Goal: Transaction & Acquisition: Purchase product/service

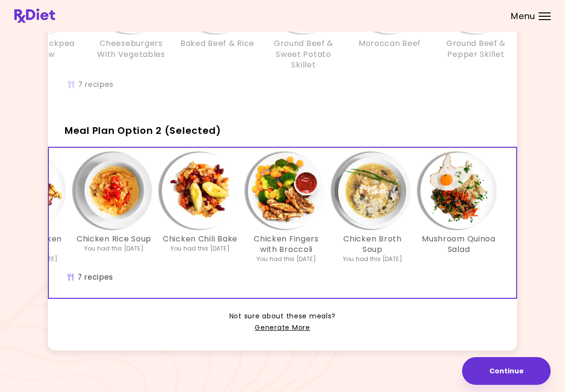
scroll to position [0, 165]
click at [502, 372] on button "Continue" at bounding box center [506, 372] width 89 height 28
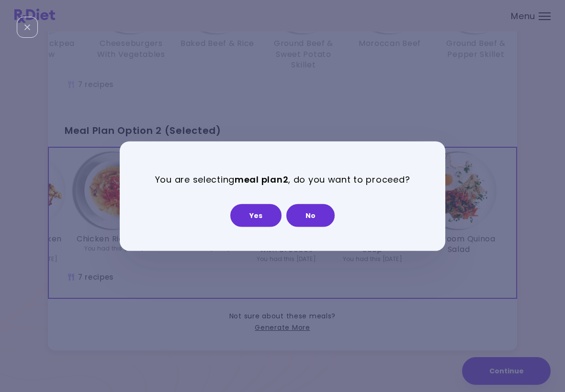
click at [265, 220] on button "Yes" at bounding box center [255, 215] width 51 height 23
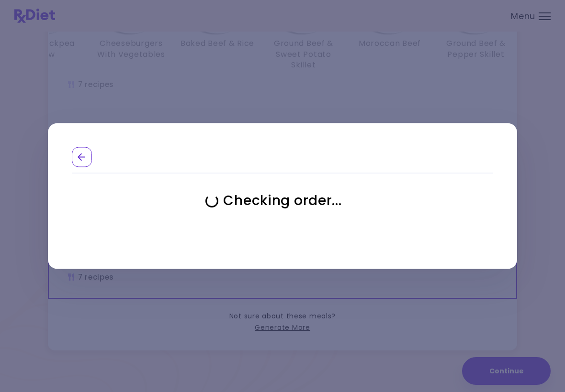
select select "**********"
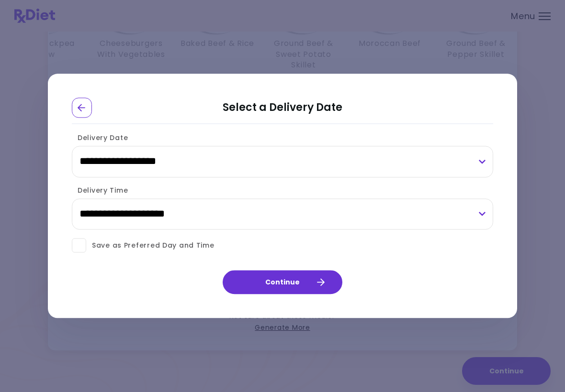
click at [90, 249] on span "Save as Preferred Day and Time" at bounding box center [150, 246] width 128 height 12
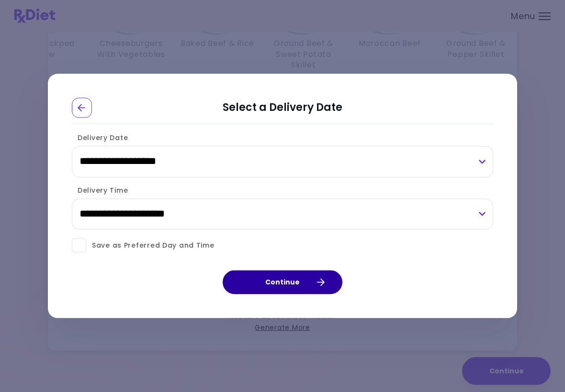
click at [292, 291] on button "Continue" at bounding box center [283, 283] width 120 height 24
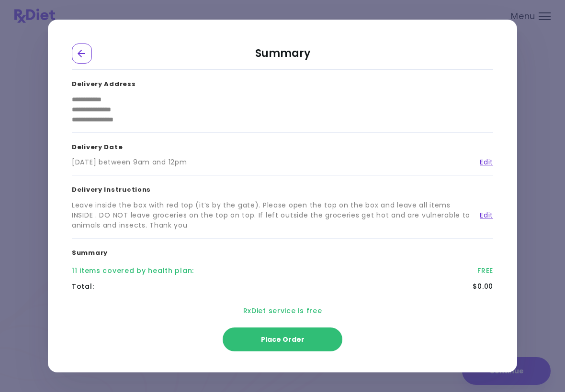
click at [291, 348] on button "Place Order" at bounding box center [283, 340] width 120 height 24
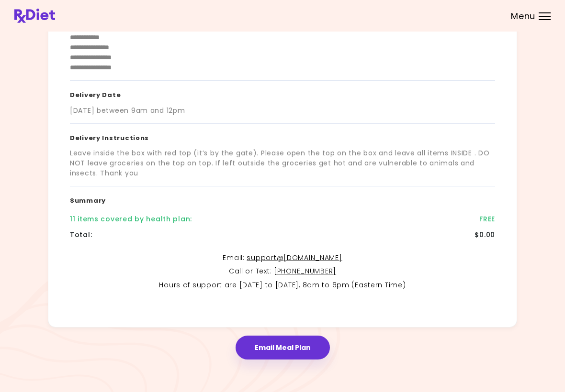
scroll to position [115, 0]
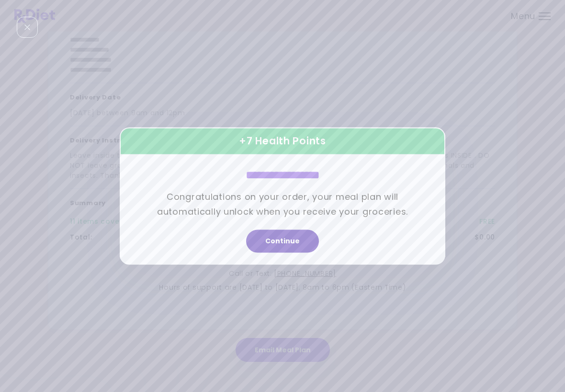
click at [291, 249] on button "Continue" at bounding box center [282, 241] width 73 height 23
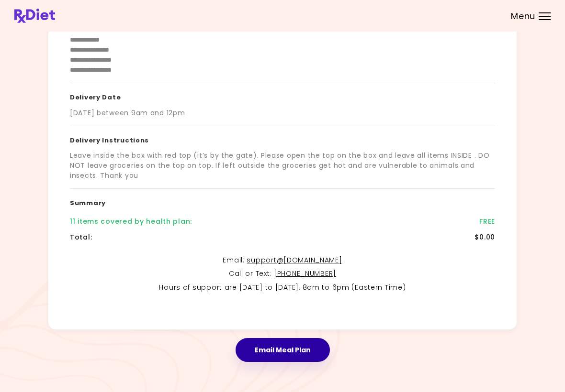
click at [291, 350] on button "Email Meal Plan" at bounding box center [282, 350] width 94 height 24
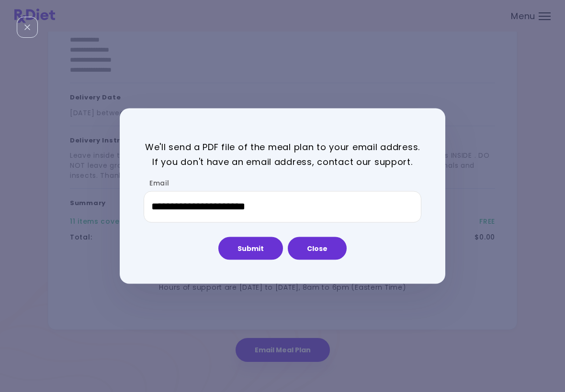
click at [262, 249] on button "Submit" at bounding box center [250, 248] width 65 height 23
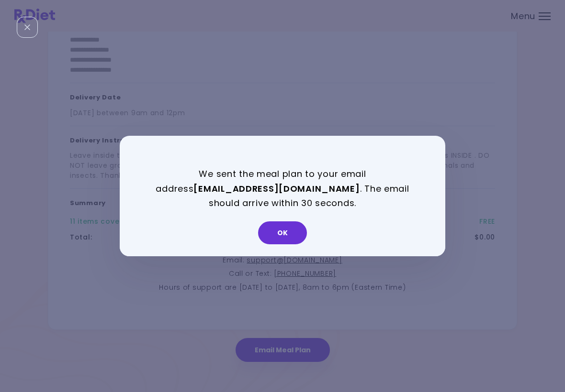
click at [283, 231] on button "OK" at bounding box center [282, 233] width 49 height 23
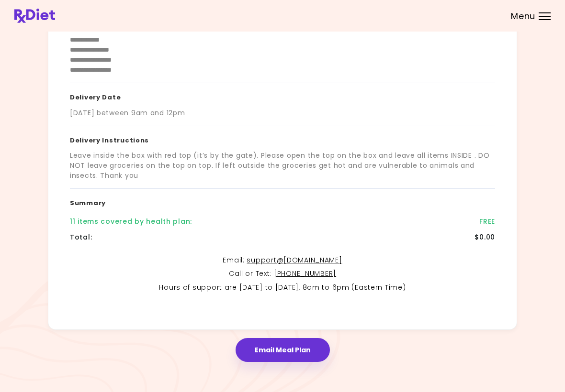
click at [544, 19] on div at bounding box center [544, 19] width 12 height 1
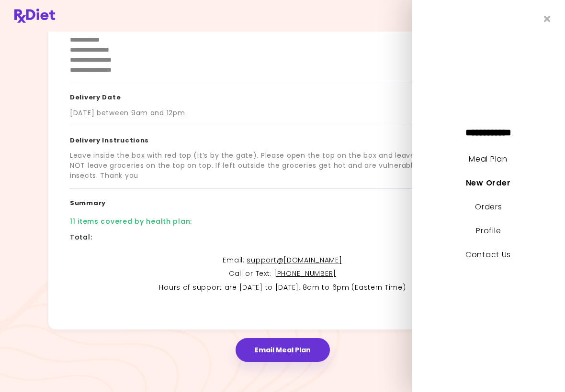
click at [495, 163] on link "Meal Plan" at bounding box center [488, 159] width 38 height 11
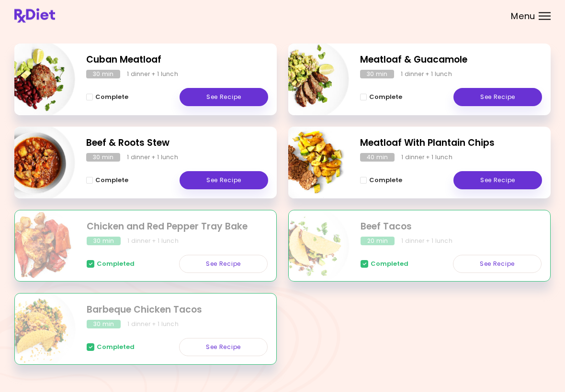
scroll to position [148, 0]
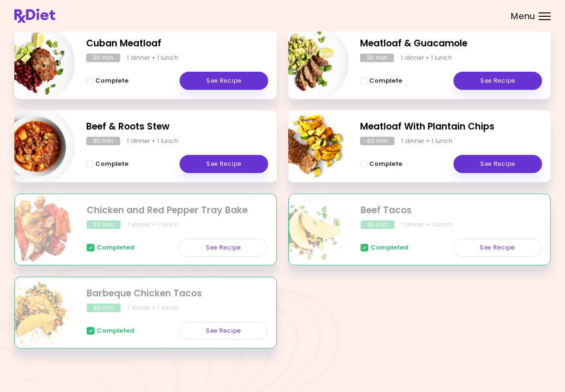
click at [334, 301] on div "Cuban Meatloaf 30 min 1 dinner + 1 lunch Complete See Recipe Meatloaf & Guacamo…" at bounding box center [282, 193] width 536 height 333
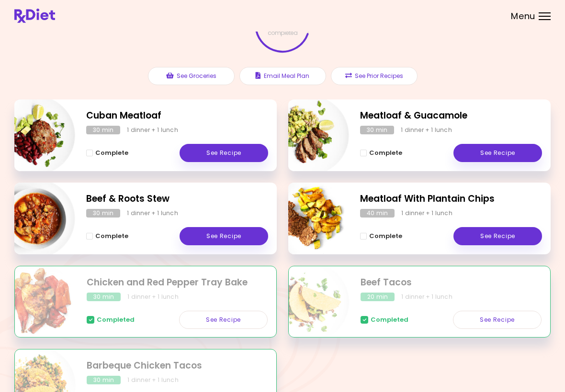
scroll to position [69, 0]
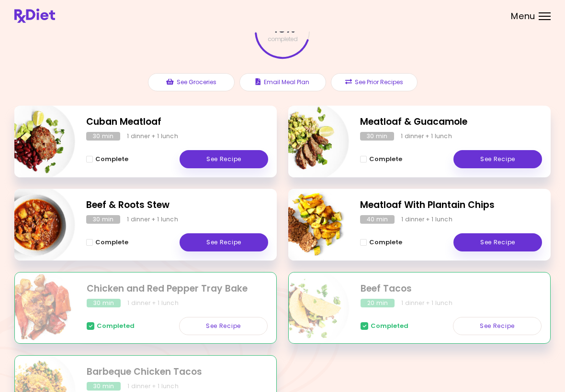
click at [500, 161] on link "See Recipe" at bounding box center [497, 159] width 89 height 18
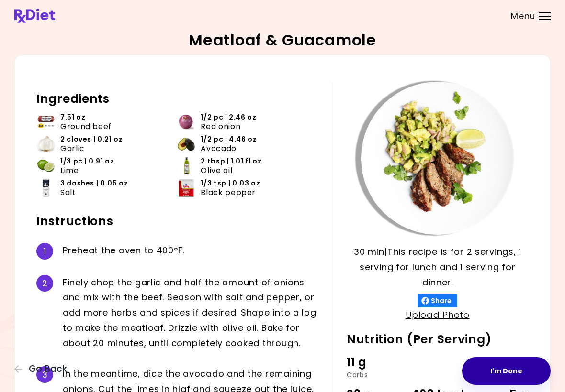
click at [493, 374] on button "I'm Done" at bounding box center [506, 372] width 89 height 28
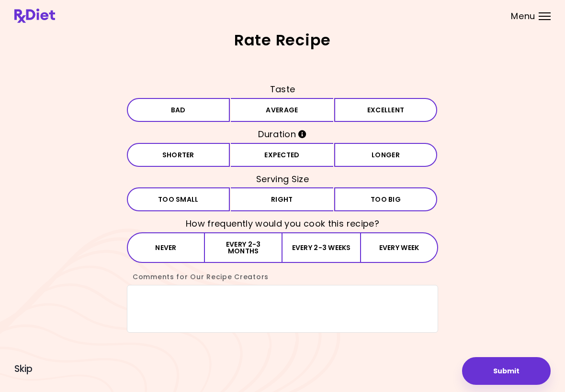
click at [208, 115] on button "Bad" at bounding box center [178, 110] width 103 height 24
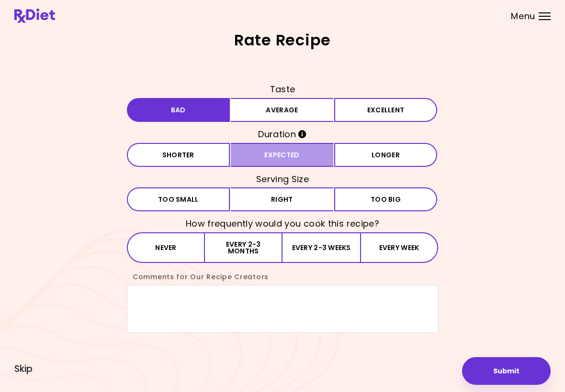
click at [290, 161] on button "Expected" at bounding box center [282, 155] width 103 height 24
click at [293, 199] on button "Right" at bounding box center [282, 200] width 103 height 24
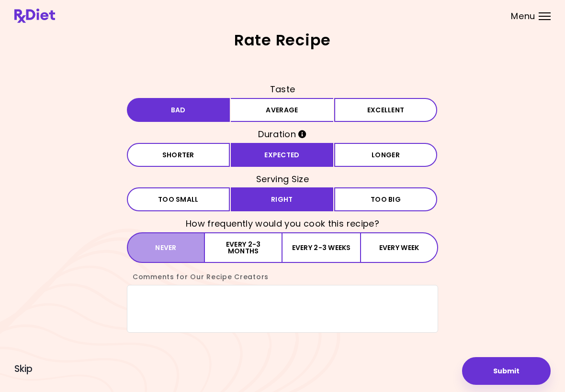
click at [188, 243] on button "Never" at bounding box center [166, 248] width 78 height 31
click at [159, 301] on textarea "Comments for Our Recipe Creators" at bounding box center [282, 309] width 311 height 48
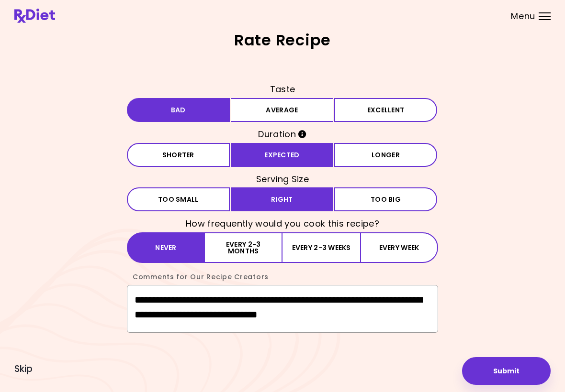
type textarea "**********"
click at [504, 371] on button "Submit" at bounding box center [506, 372] width 89 height 28
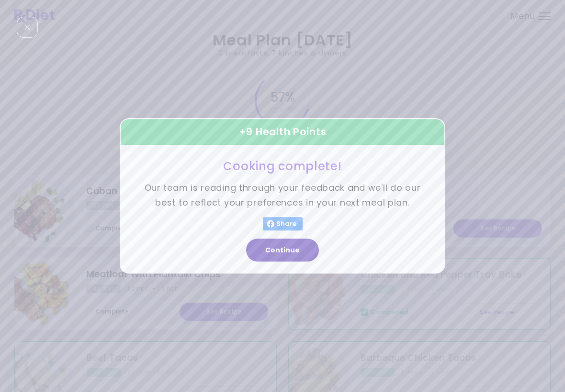
click at [288, 250] on button "Continue" at bounding box center [282, 250] width 73 height 23
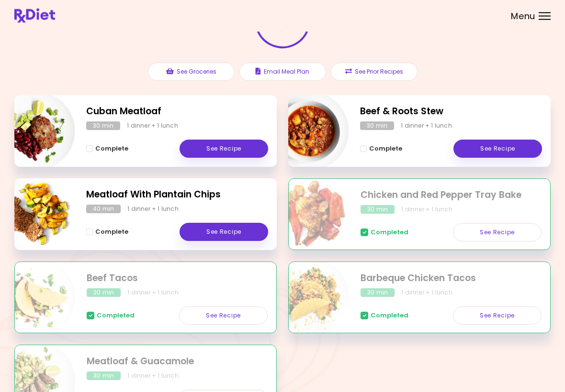
scroll to position [82, 0]
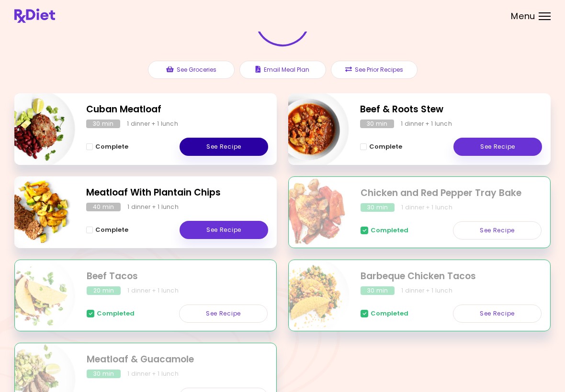
click at [242, 147] on link "See Recipe" at bounding box center [223, 147] width 89 height 18
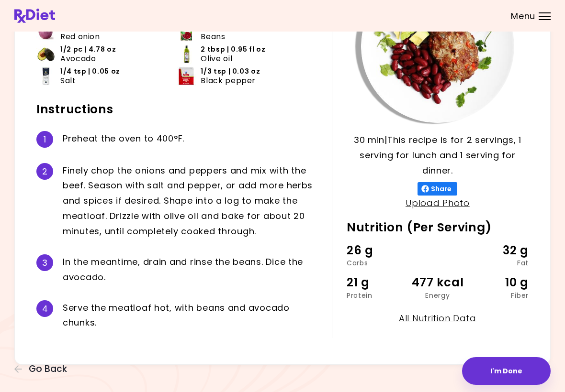
scroll to position [112, 0]
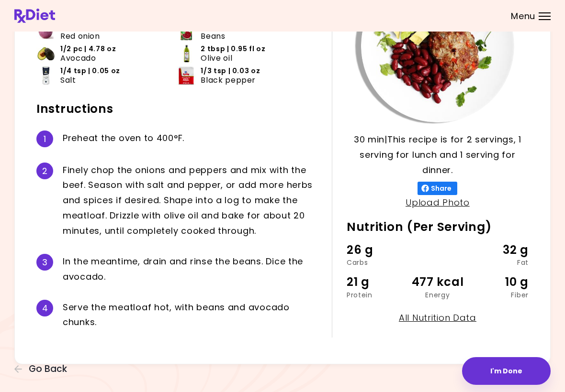
click at [509, 370] on button "I'm Done" at bounding box center [506, 372] width 89 height 28
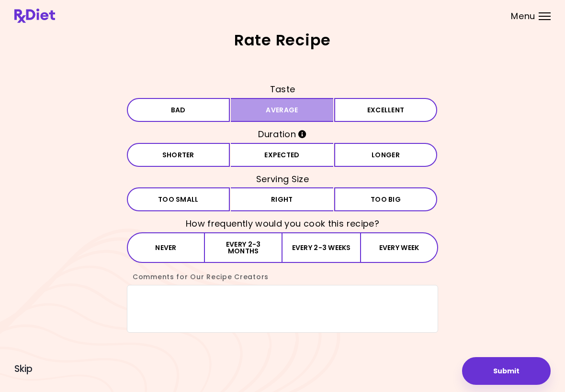
click at [299, 112] on button "Average" at bounding box center [282, 110] width 103 height 24
click at [304, 159] on button "Expected" at bounding box center [282, 155] width 103 height 24
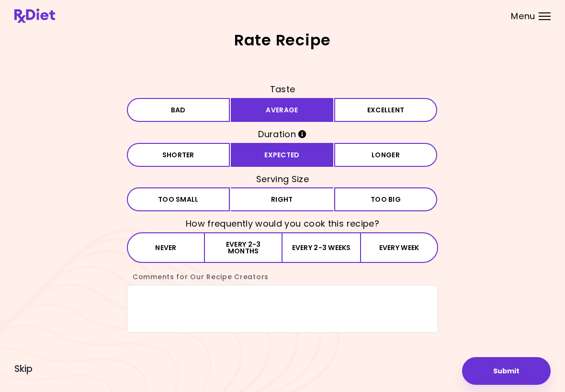
click at [296, 203] on button "Right" at bounding box center [282, 200] width 103 height 24
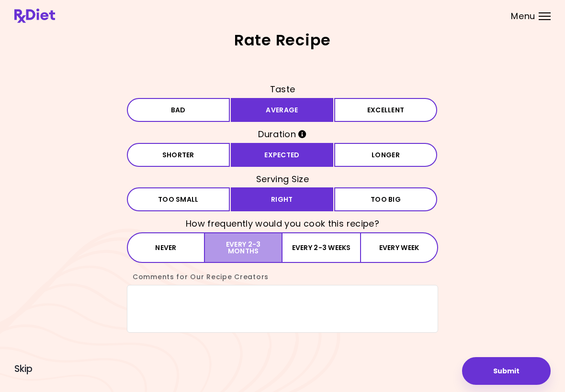
click at [256, 254] on button "Every 2-3 months" at bounding box center [244, 248] width 78 height 31
click at [154, 310] on textarea "Comments for Our Recipe Creators" at bounding box center [282, 309] width 311 height 48
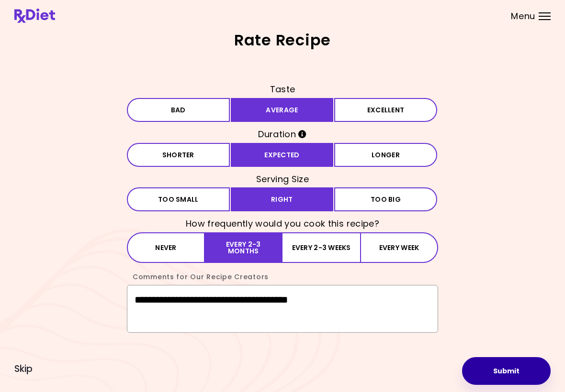
type textarea "**********"
click at [505, 370] on button "Submit" at bounding box center [506, 372] width 89 height 28
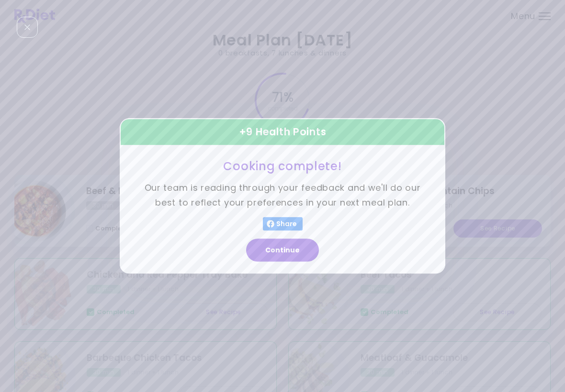
click at [294, 253] on button "Continue" at bounding box center [282, 250] width 73 height 23
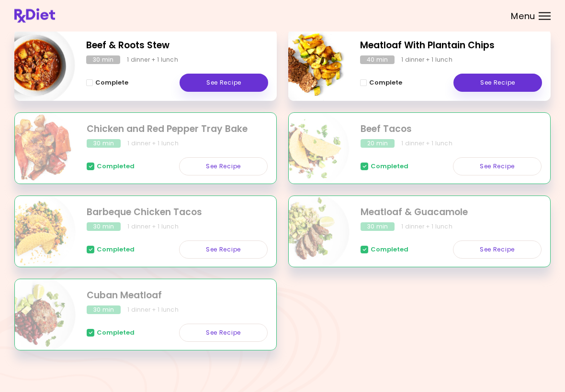
scroll to position [148, 0]
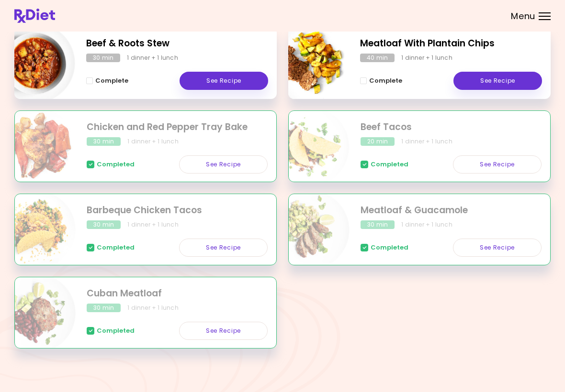
click at [497, 166] on link "See Recipe" at bounding box center [497, 165] width 89 height 18
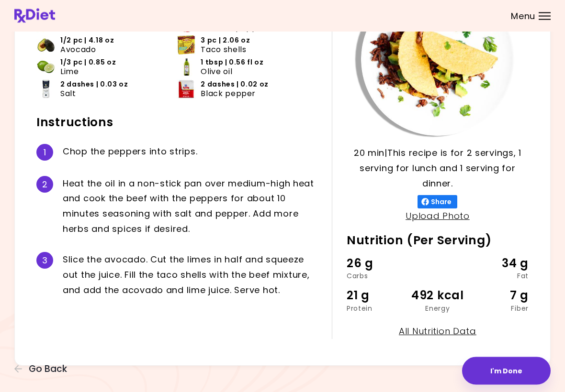
scroll to position [102, 0]
